Goal: Navigation & Orientation: Find specific page/section

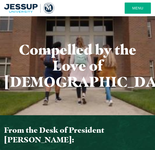
click at [144, 8] on button "Menu" at bounding box center [138, 8] width 26 height 11
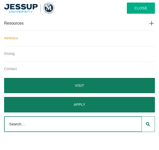
click at [17, 41] on link "Athletics" at bounding box center [79, 39] width 150 height 16
click at [135, 4] on button "Close" at bounding box center [141, 8] width 28 height 11
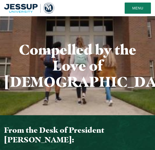
click at [23, 11] on img "Home" at bounding box center [29, 8] width 50 height 11
click at [23, 10] on img "Home" at bounding box center [29, 8] width 50 height 11
